Goal: Navigation & Orientation: Find specific page/section

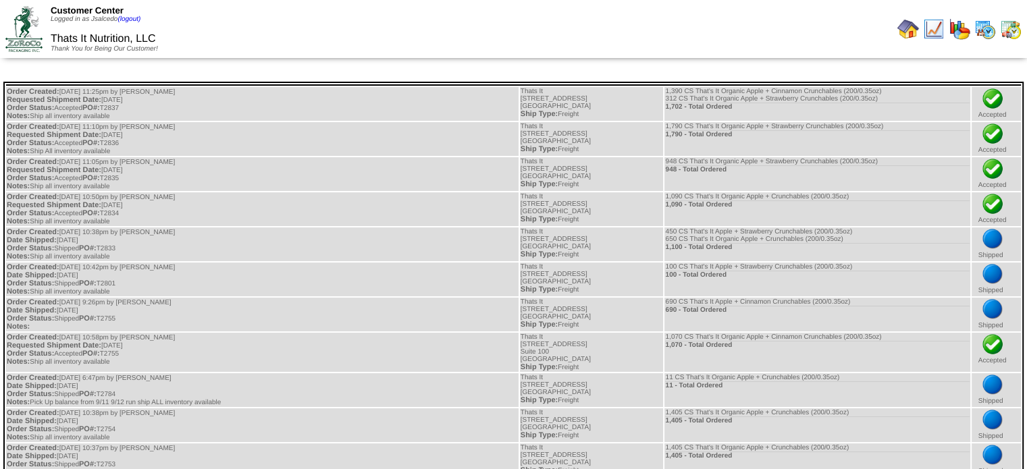
click at [917, 30] on img at bounding box center [908, 29] width 22 height 22
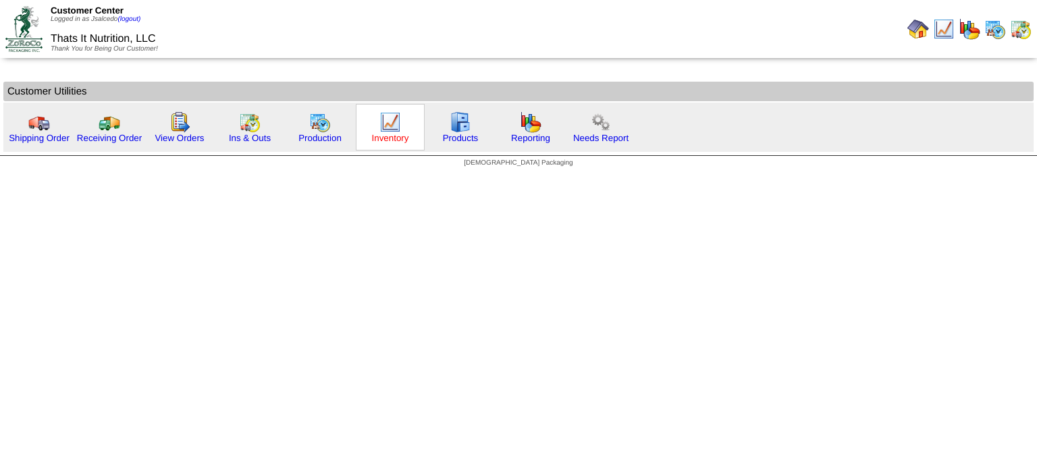
click at [386, 134] on link "Inventory" at bounding box center [390, 138] width 37 height 10
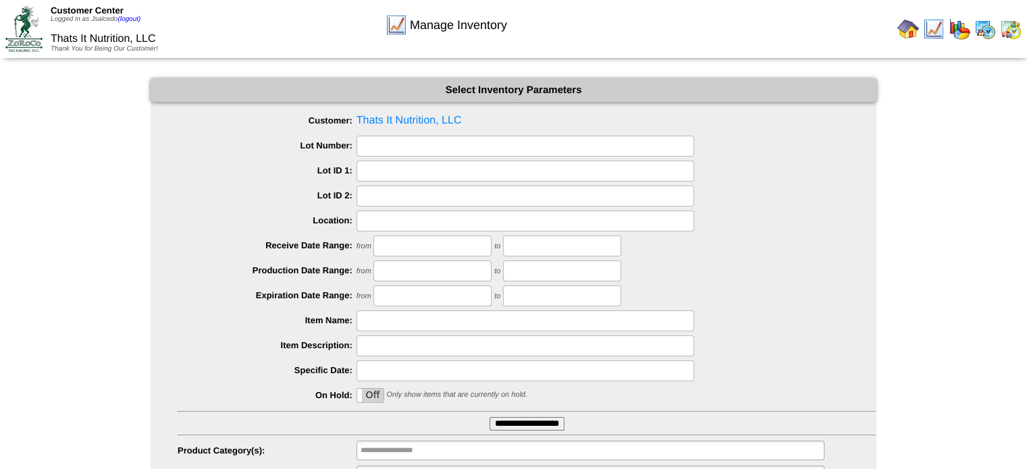
click at [910, 32] on img at bounding box center [908, 29] width 22 height 22
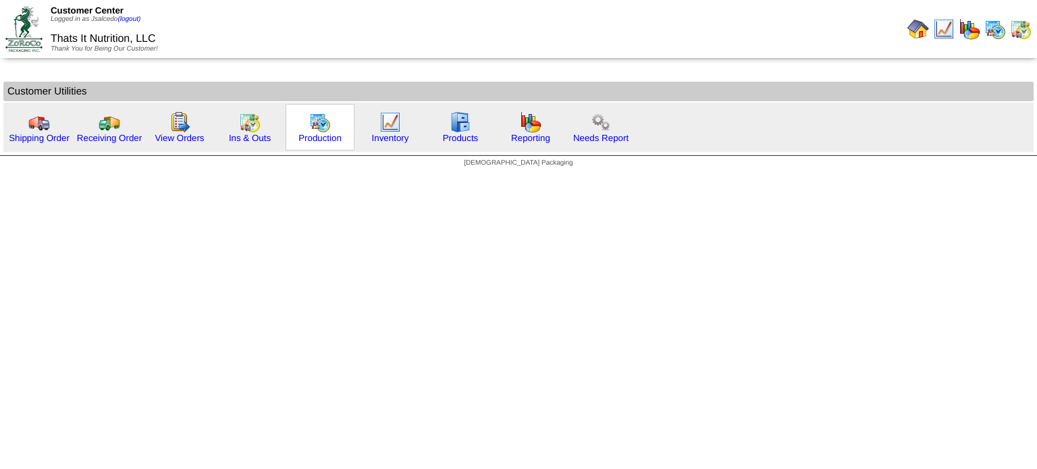
click at [319, 129] on img at bounding box center [320, 122] width 22 height 22
